Goal: Task Accomplishment & Management: Use online tool/utility

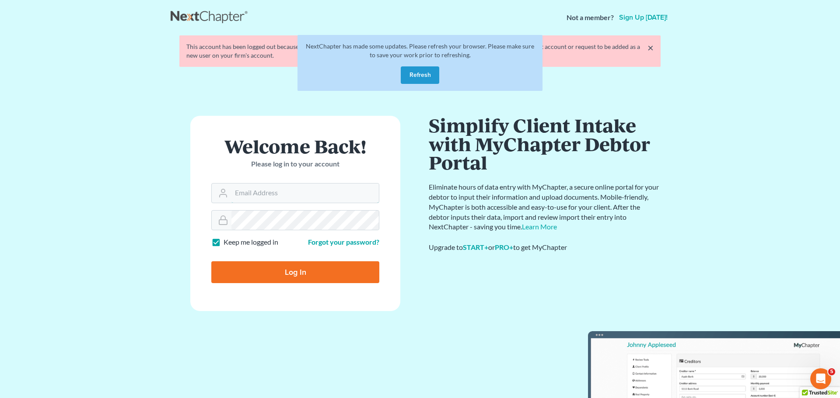
type input "[EMAIL_ADDRESS][DOMAIN_NAME]"
click at [312, 269] on input "Log In" at bounding box center [295, 272] width 168 height 22
type input "Thinking..."
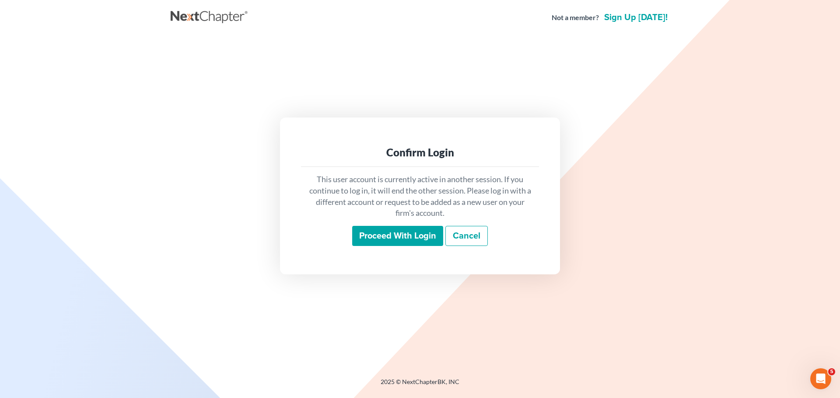
click at [415, 235] on input "Proceed with login" at bounding box center [397, 236] width 91 height 20
